Goal: Task Accomplishment & Management: Manage account settings

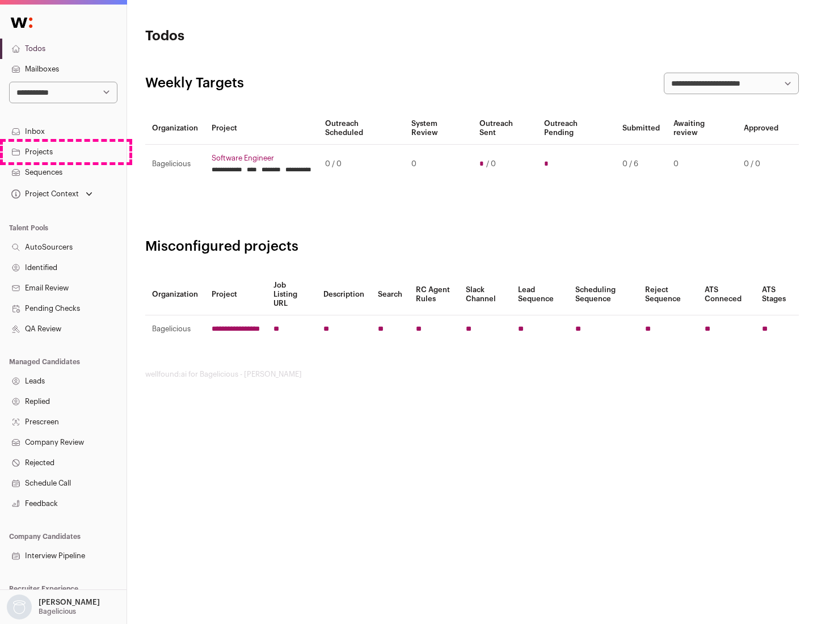
click at [63, 152] on link "Projects" at bounding box center [63, 152] width 127 height 20
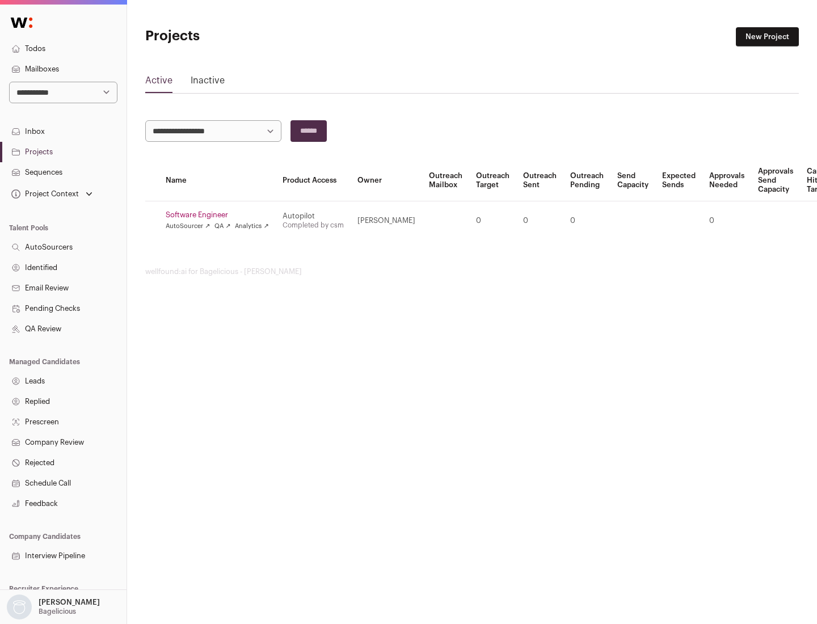
click at [221, 215] on link "Software Engineer" at bounding box center [217, 215] width 103 height 9
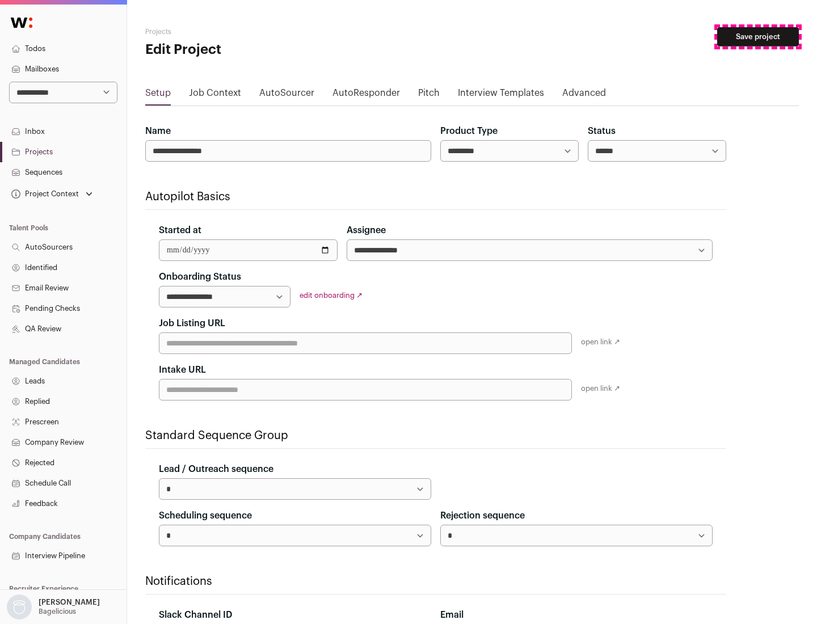
click at [758, 37] on button "Save project" at bounding box center [758, 36] width 82 height 19
